Goal: Task Accomplishment & Management: Use online tool/utility

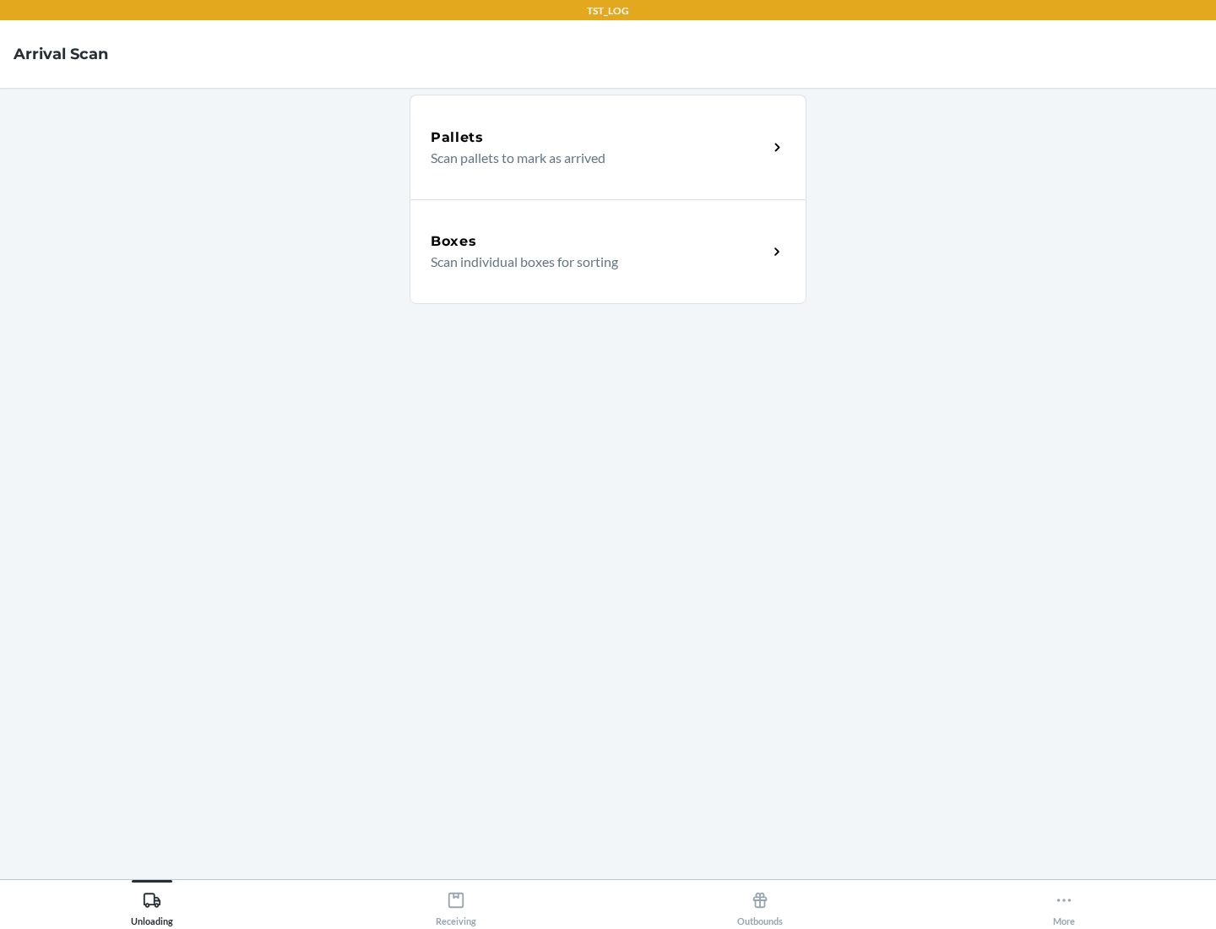
click at [599, 242] on div "Boxes" at bounding box center [599, 241] width 337 height 20
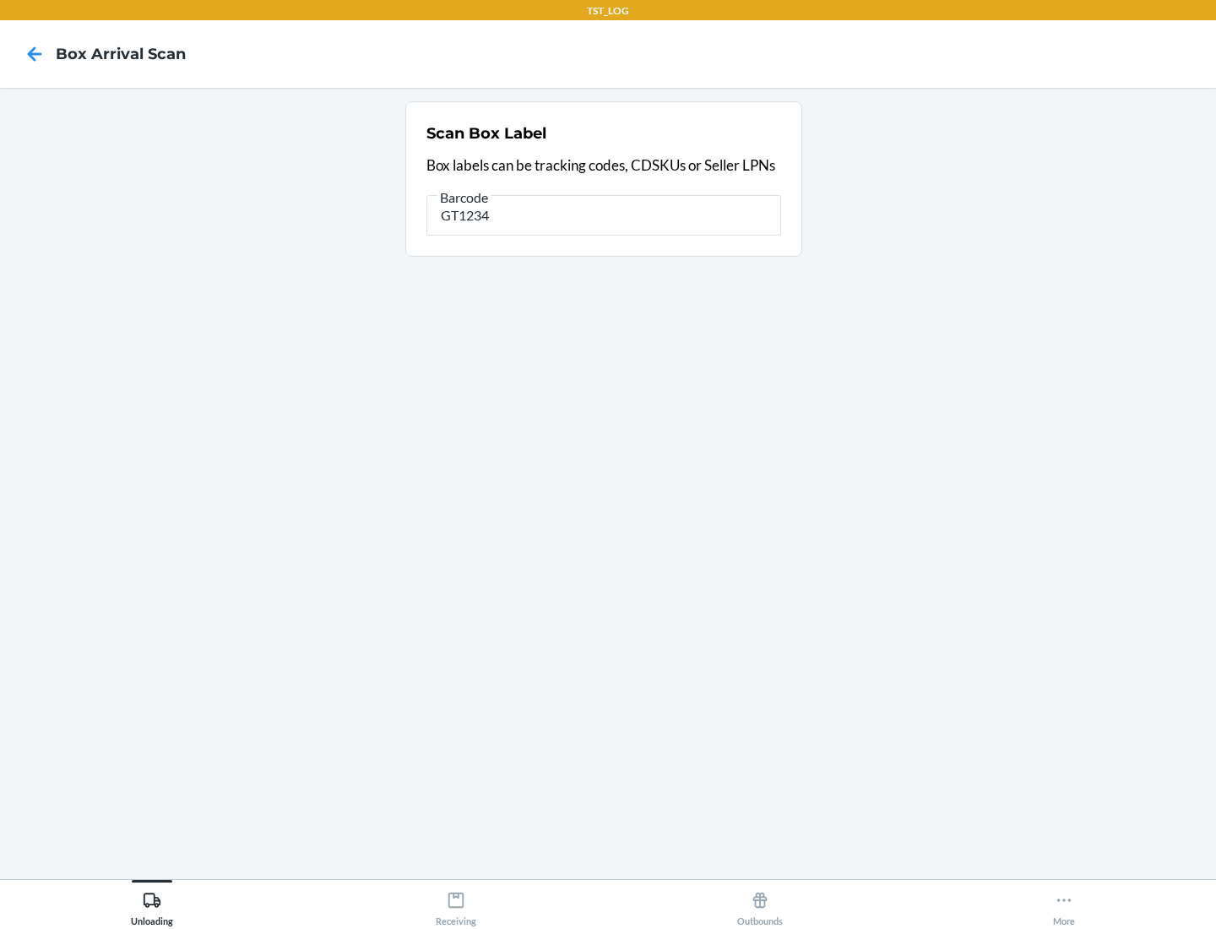
type input "GT1234"
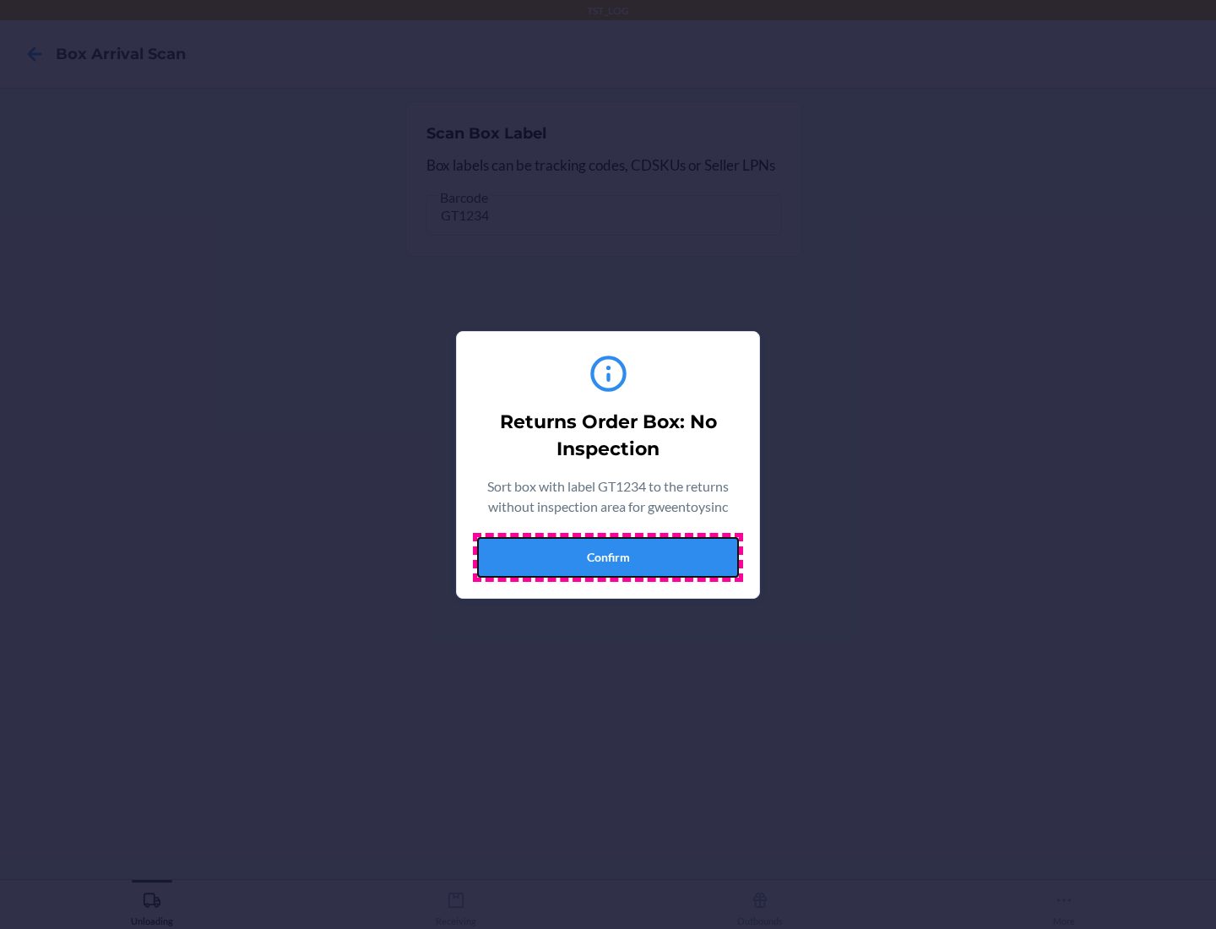
click at [608, 557] on button "Confirm" at bounding box center [608, 557] width 262 height 41
